Goal: Task Accomplishment & Management: Manage account settings

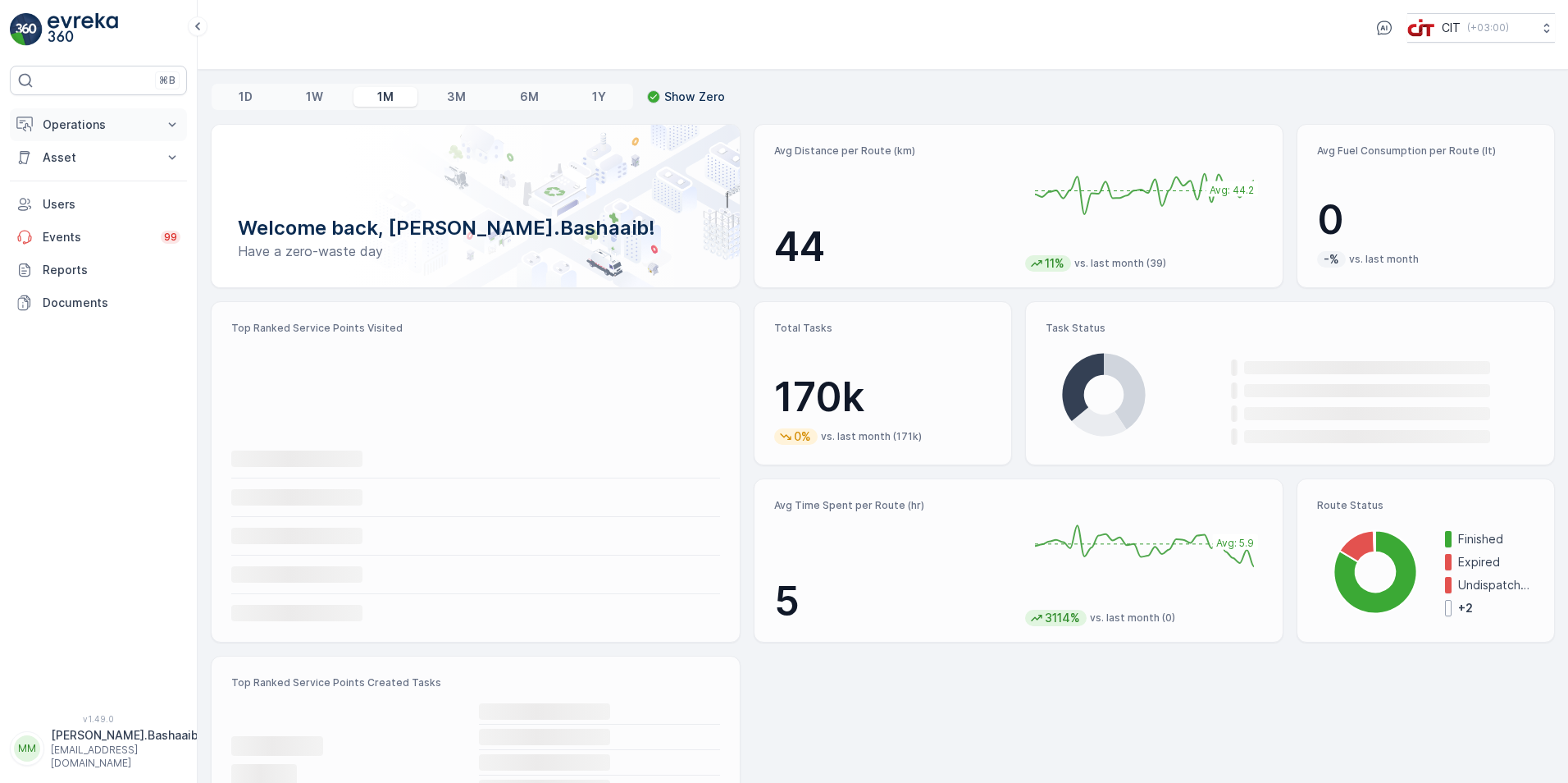
click at [81, 123] on p "Operations" at bounding box center [98, 125] width 112 height 17
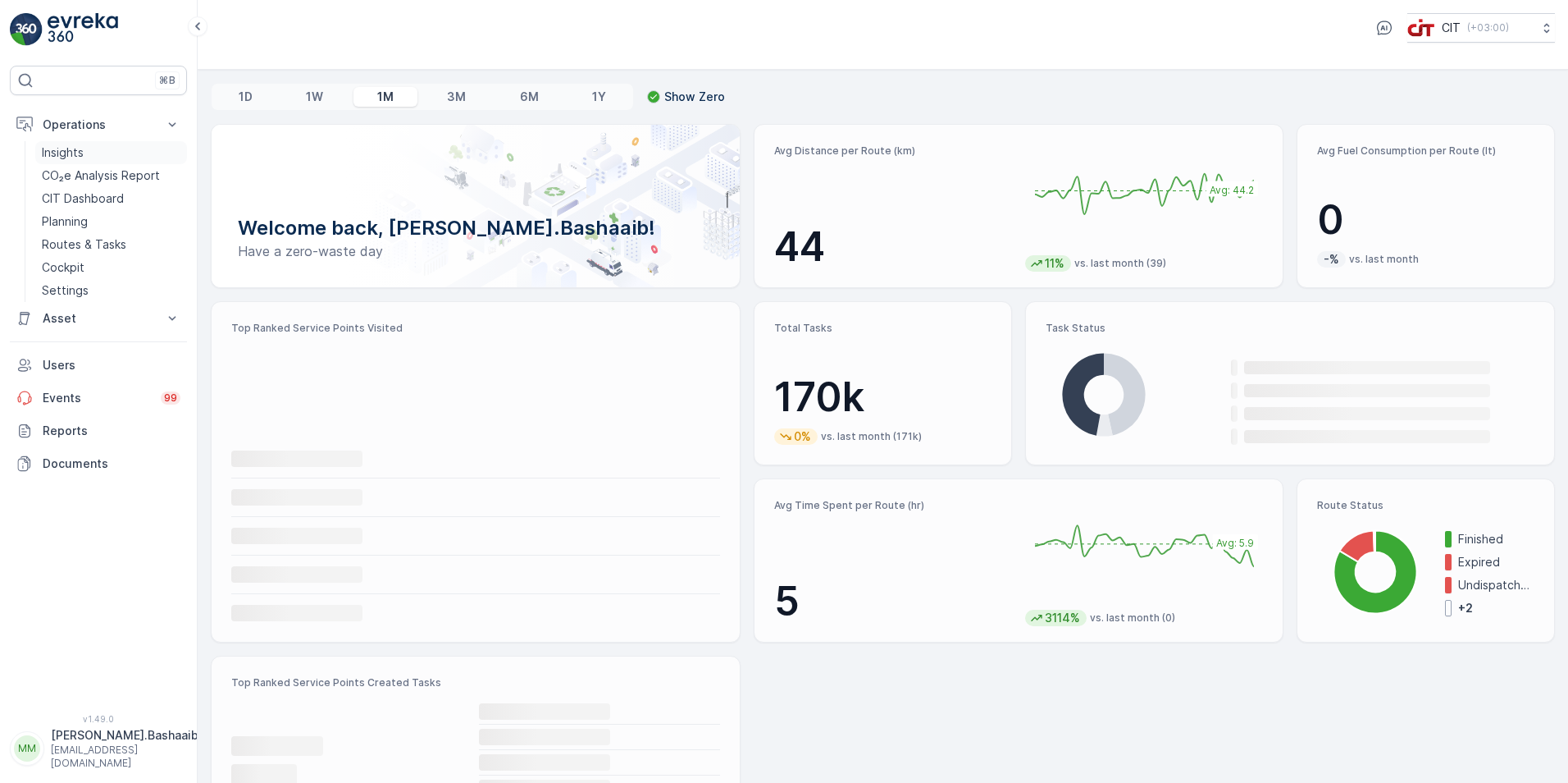
click at [105, 155] on link "Insights" at bounding box center [111, 153] width 152 height 23
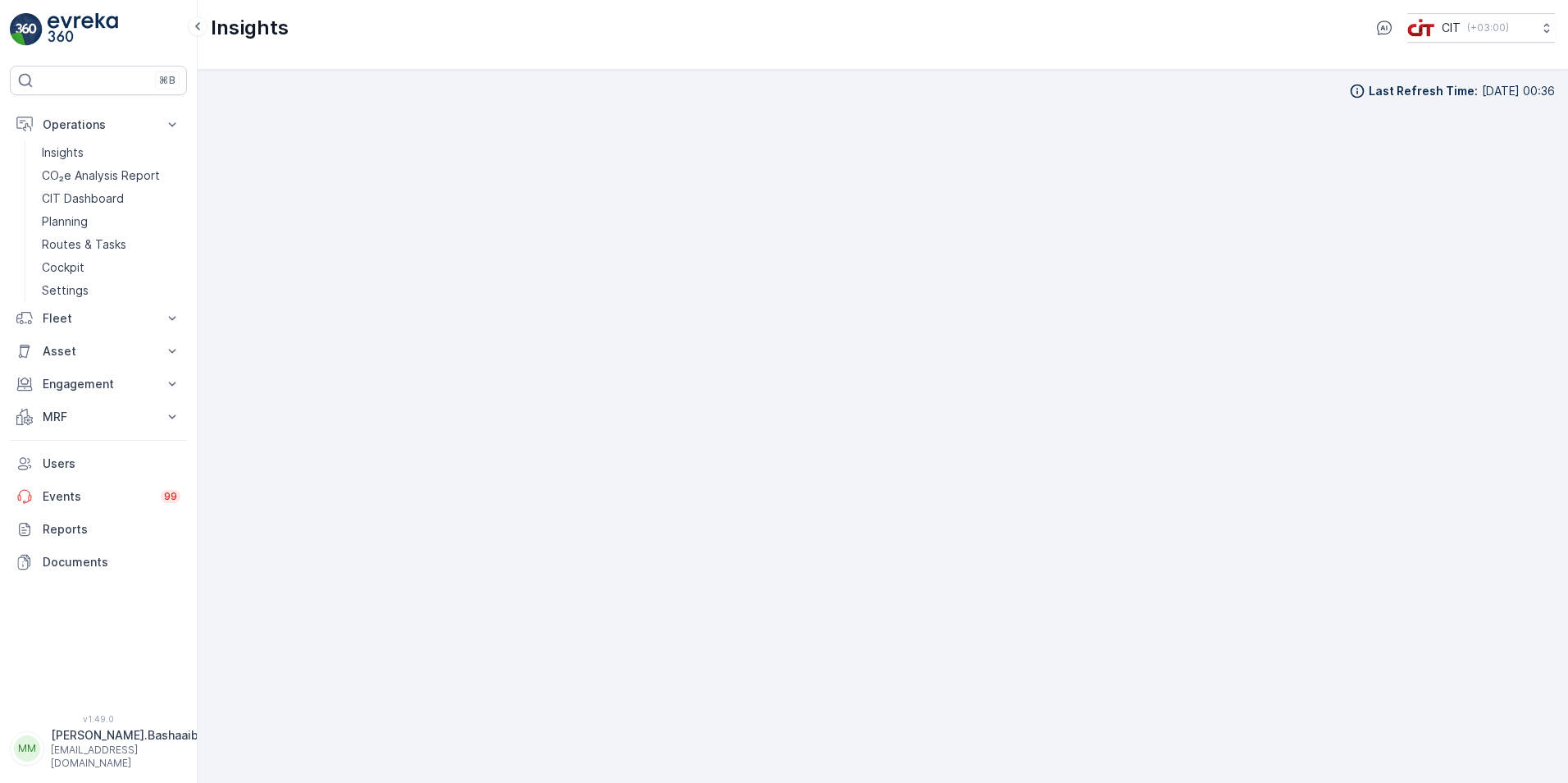
scroll to position [17, 0]
drag, startPoint x: 972, startPoint y: 56, endPoint x: 941, endPoint y: 86, distance: 43.1
click at [970, 56] on div "Insights CIT ( +03:00 )" at bounding box center [883, 35] width 1370 height 70
click at [131, 743] on p "[PERSON_NAME].Bashaaib" at bounding box center [125, 734] width 148 height 17
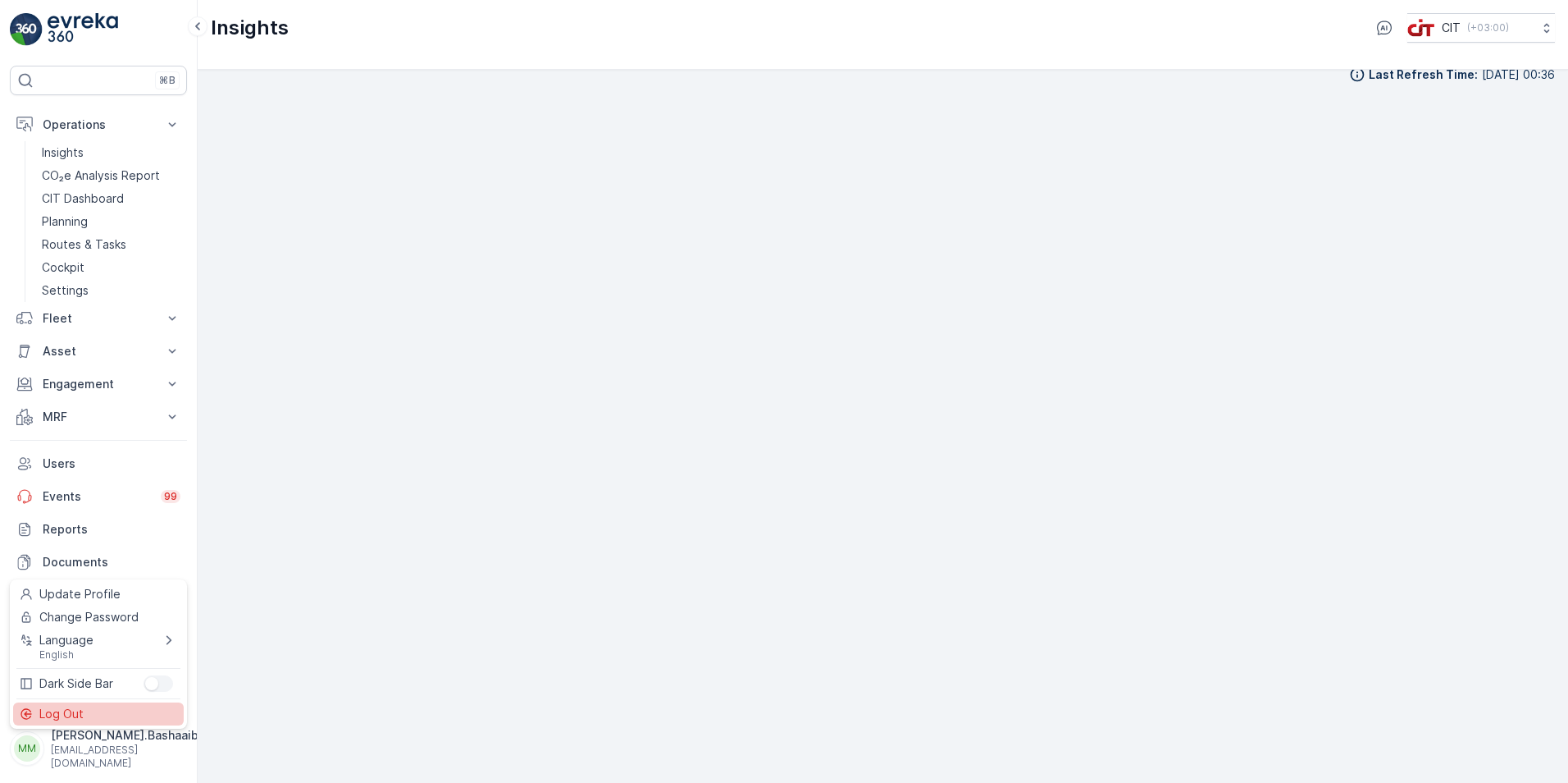
click at [111, 717] on div "Log Out" at bounding box center [97, 714] width 170 height 23
